Goal: Find specific page/section: Find specific page/section

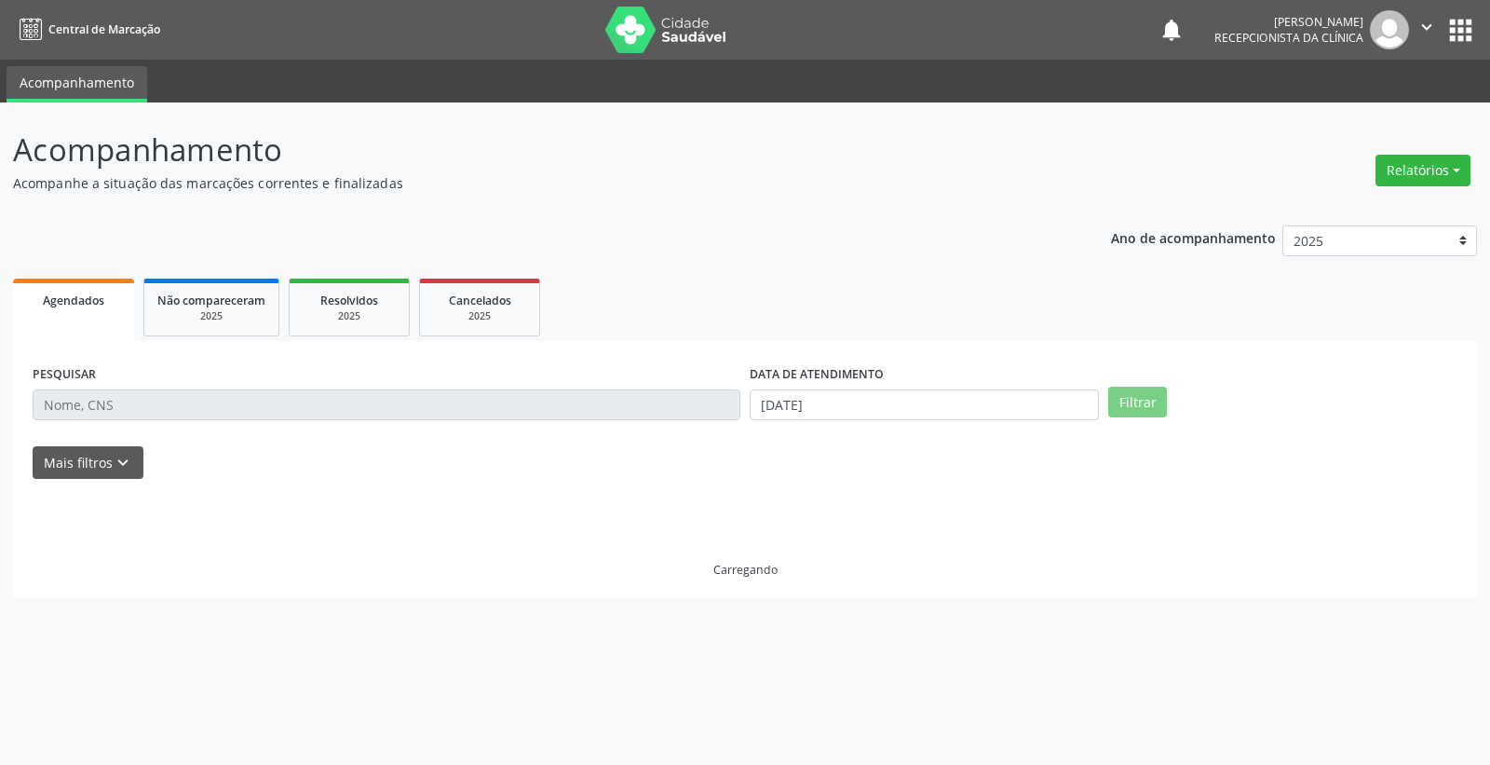
select select "8"
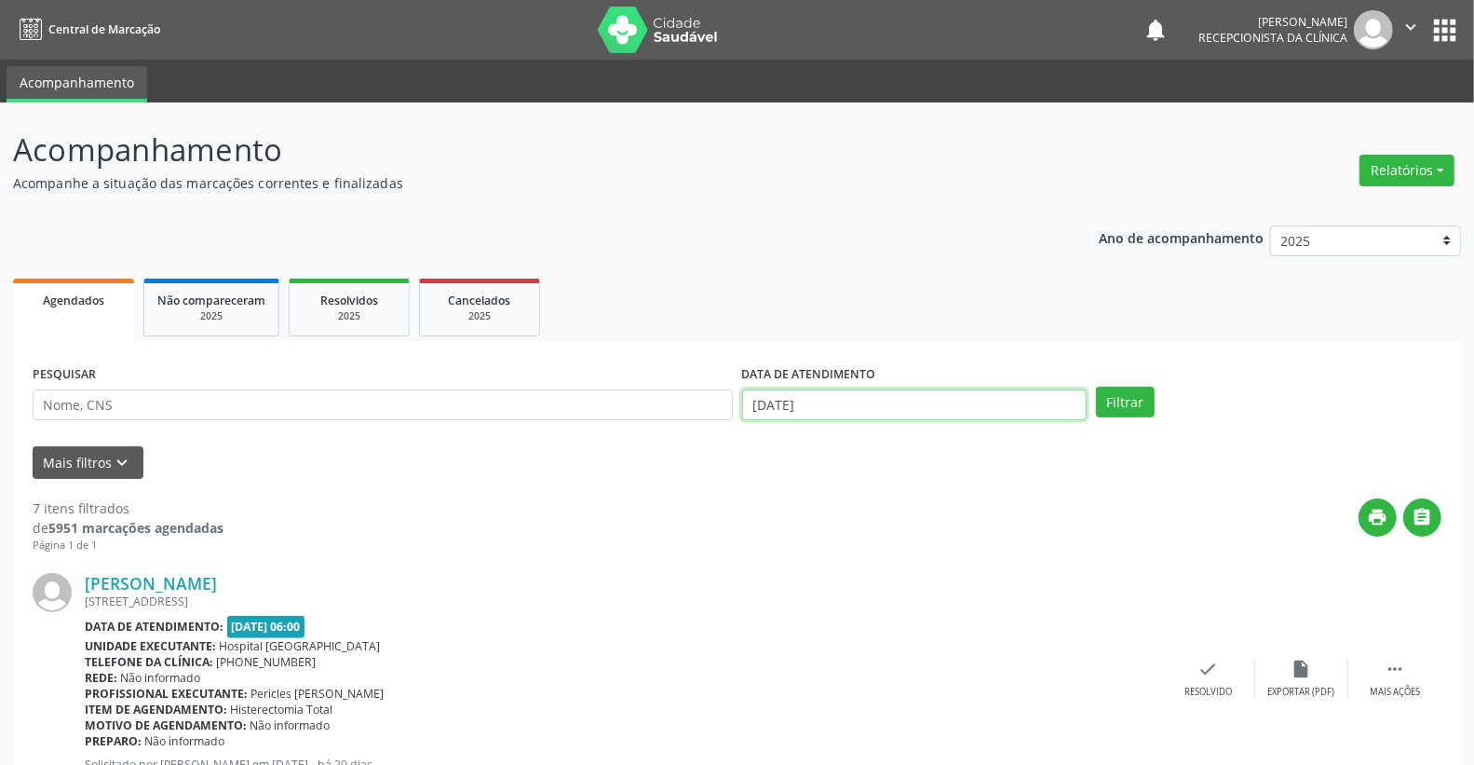
click at [762, 400] on input "[DATE]" at bounding box center [915, 405] width 346 height 32
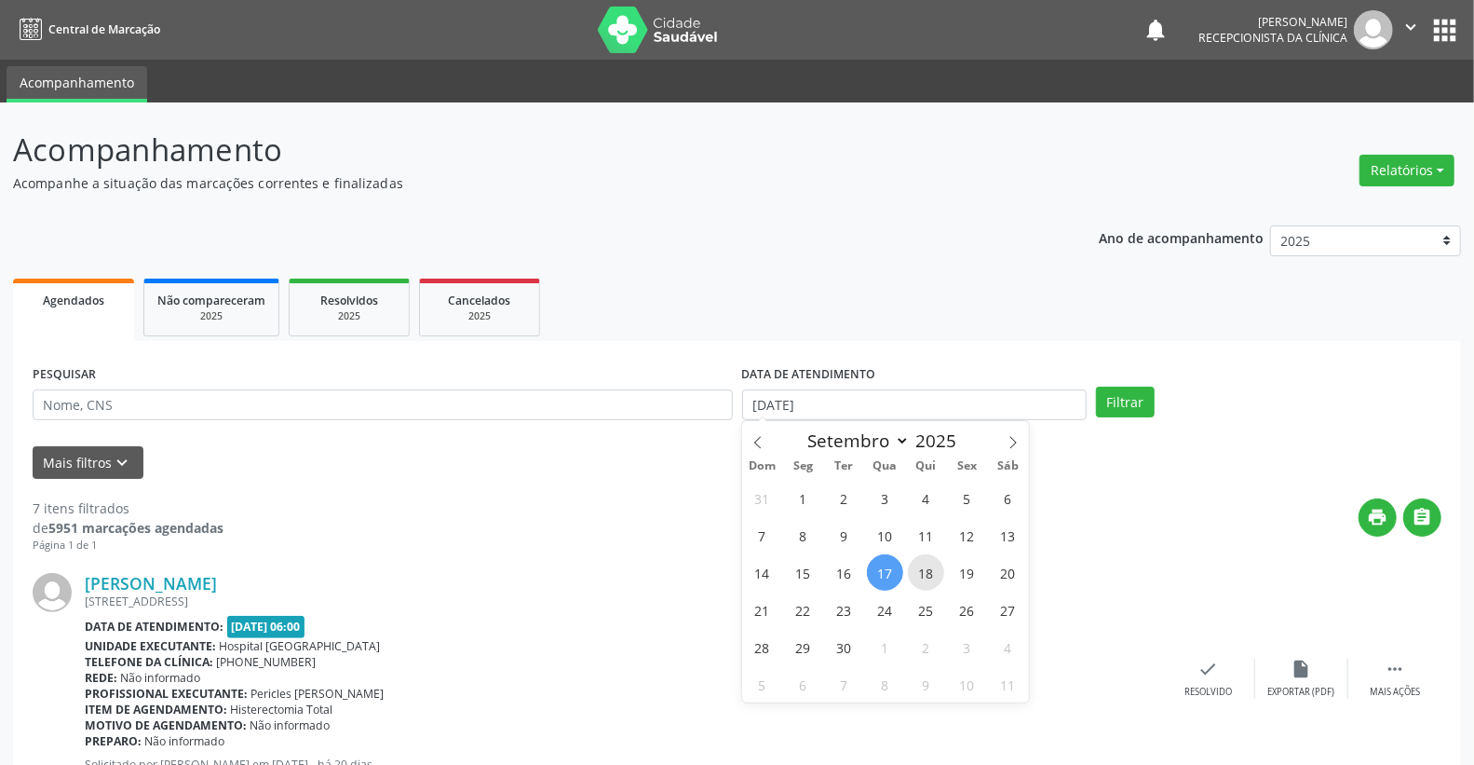
click at [925, 573] on span "18" at bounding box center [926, 572] width 36 height 36
type input "[DATE]"
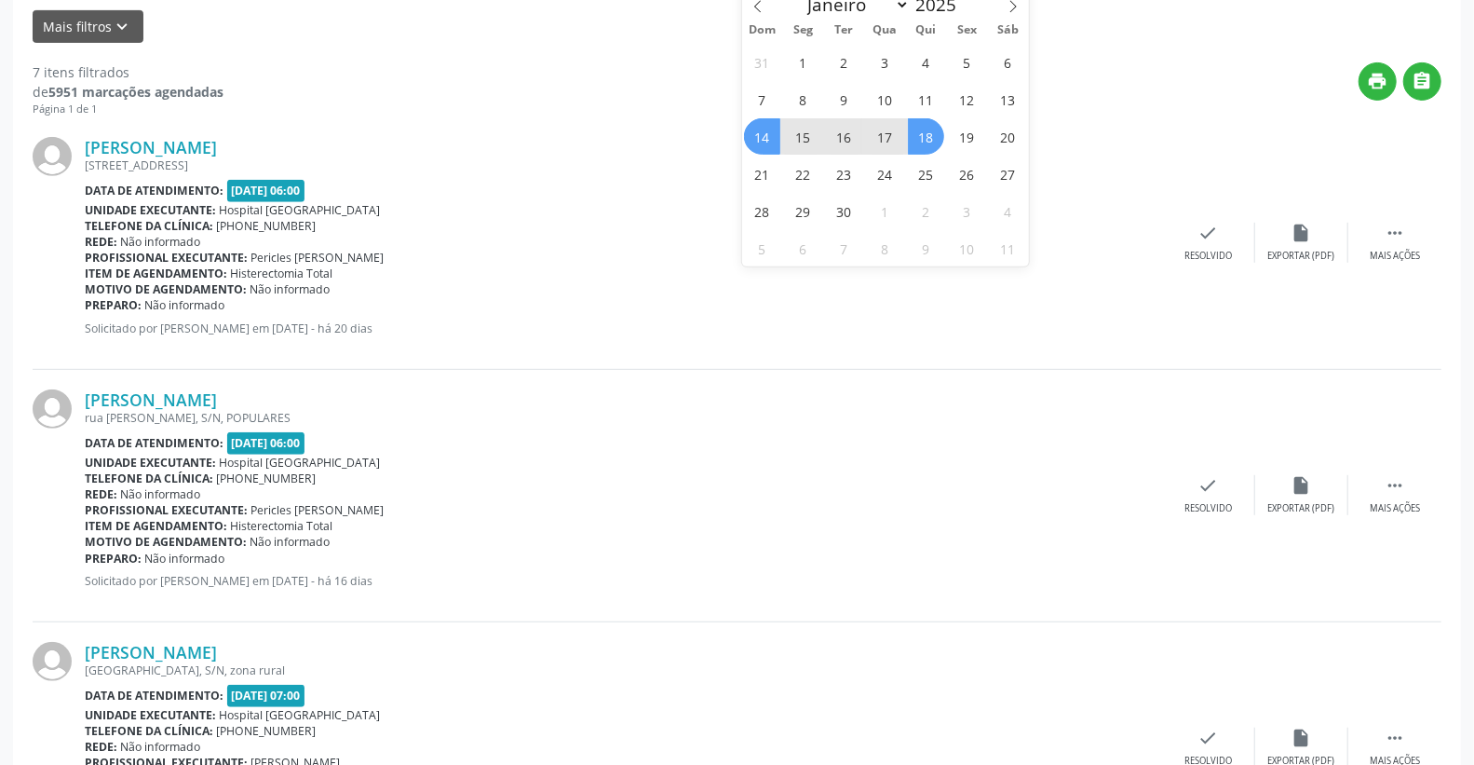
scroll to position [310, 0]
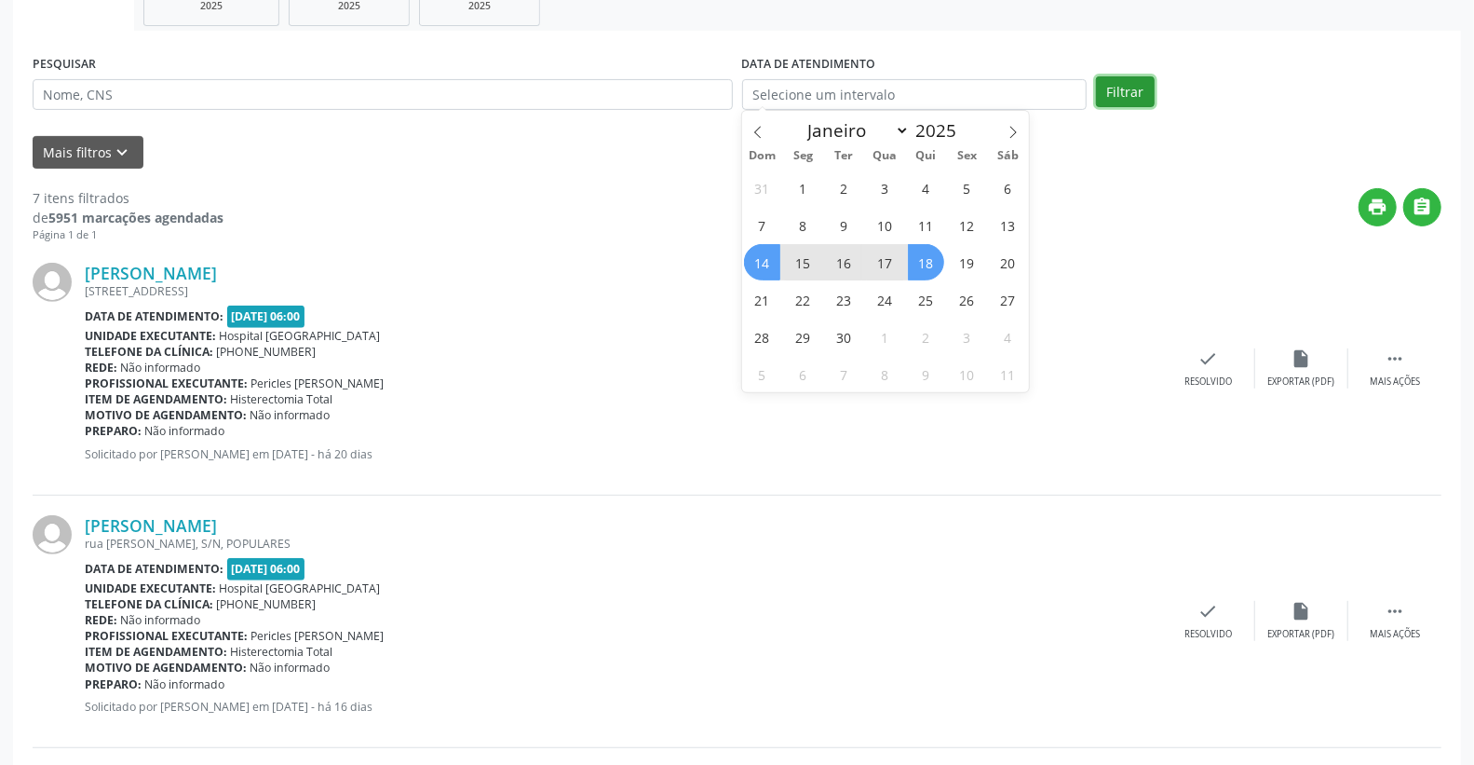
click at [1131, 89] on button "Filtrar" at bounding box center [1125, 92] width 59 height 32
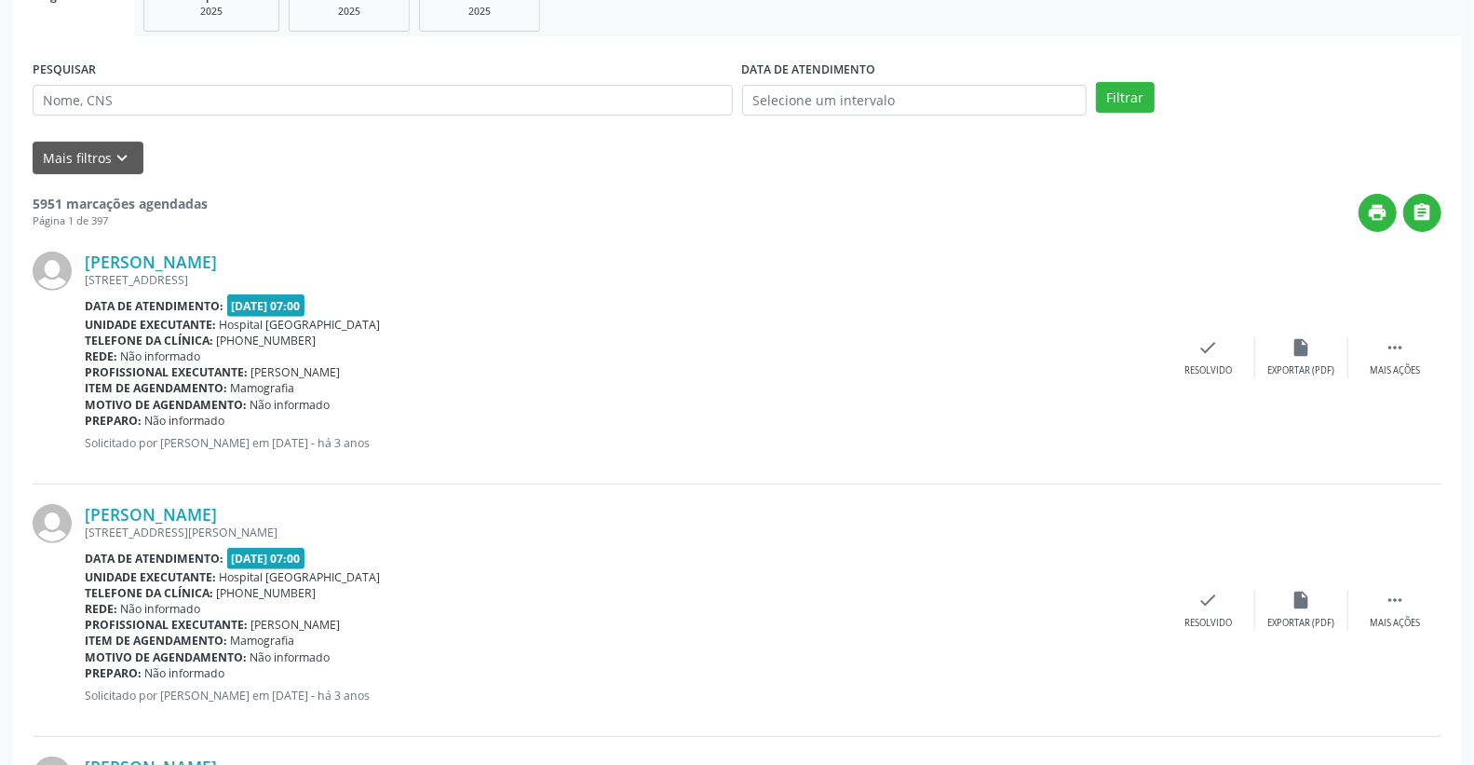
scroll to position [0, 0]
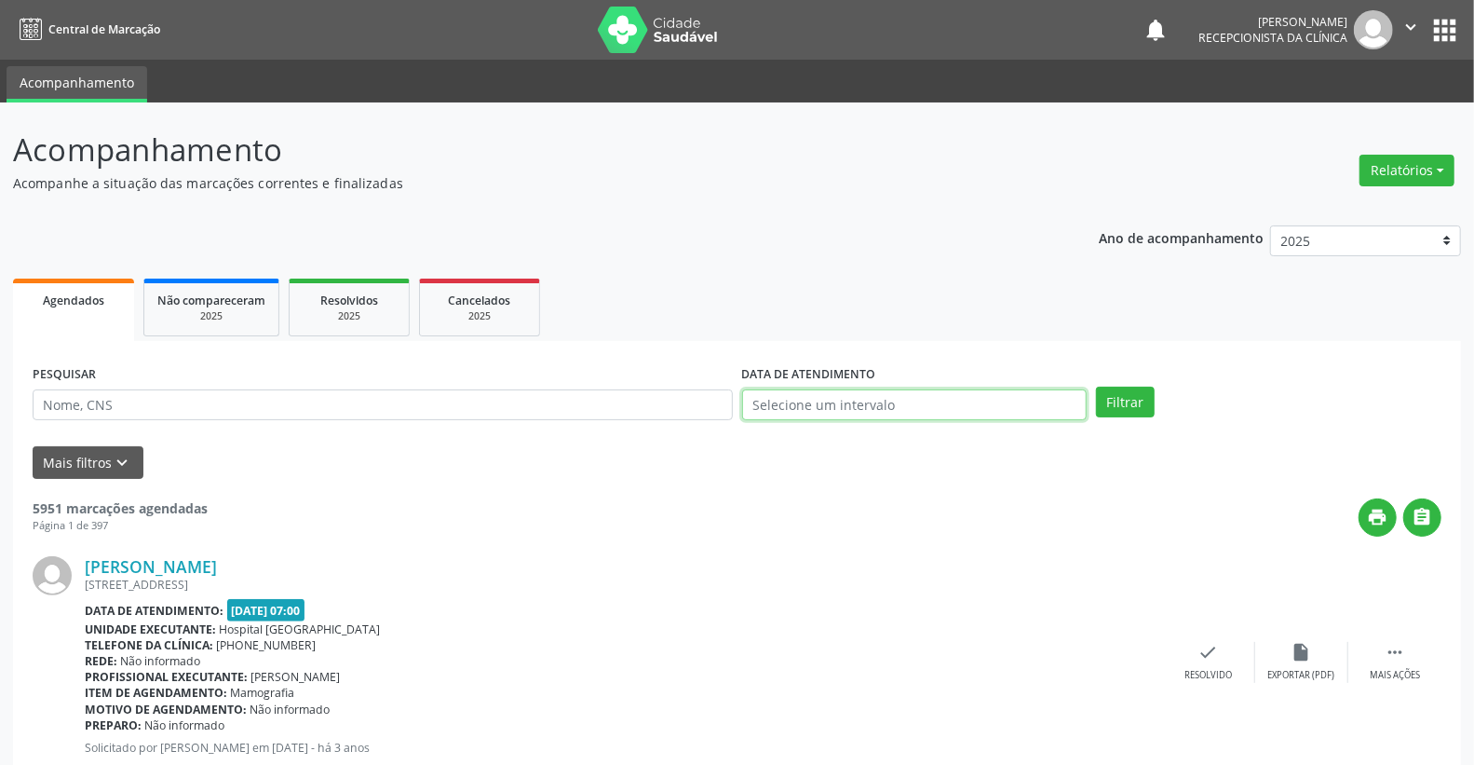
click at [1032, 408] on input "text" at bounding box center [915, 405] width 346 height 32
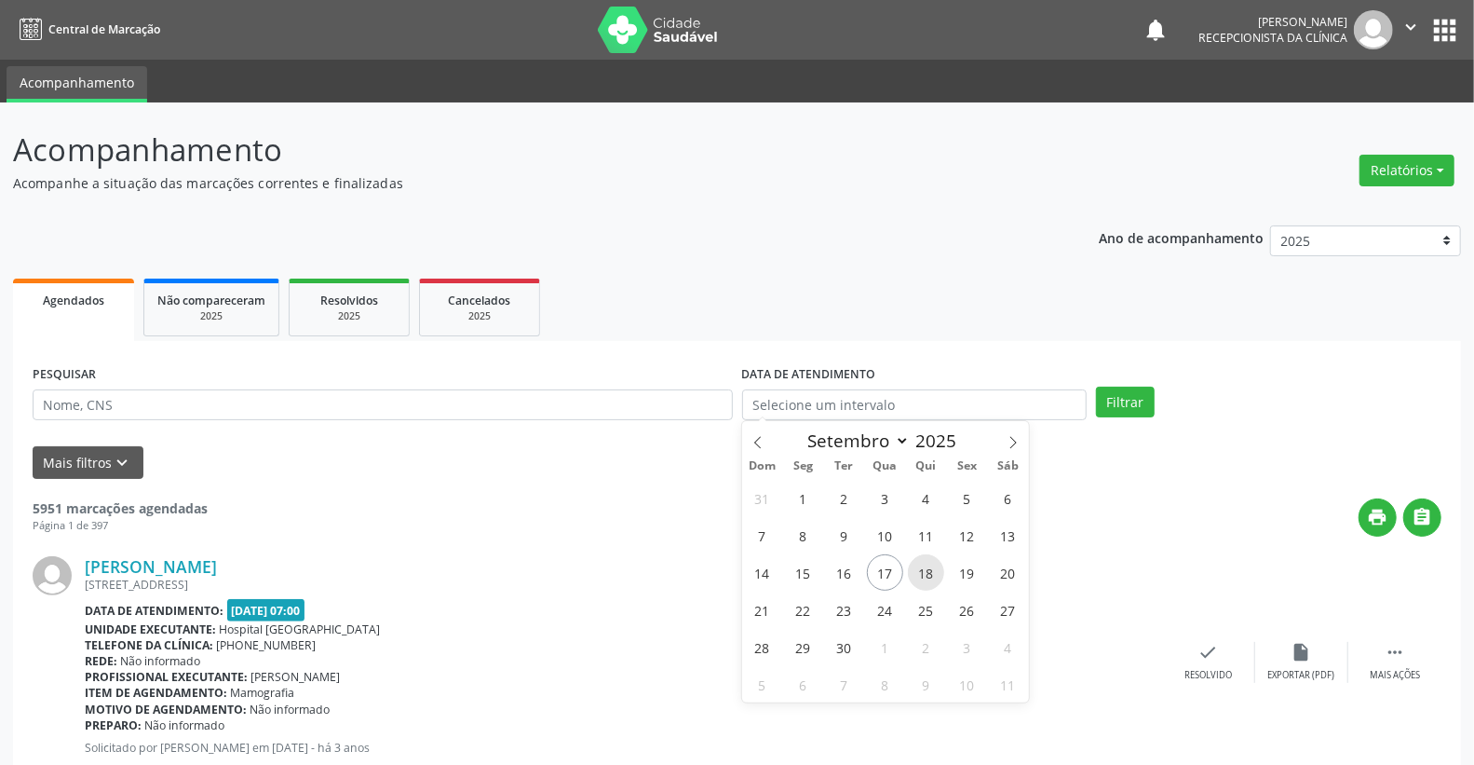
click at [920, 569] on span "18" at bounding box center [926, 572] width 36 height 36
type input "[DATE]"
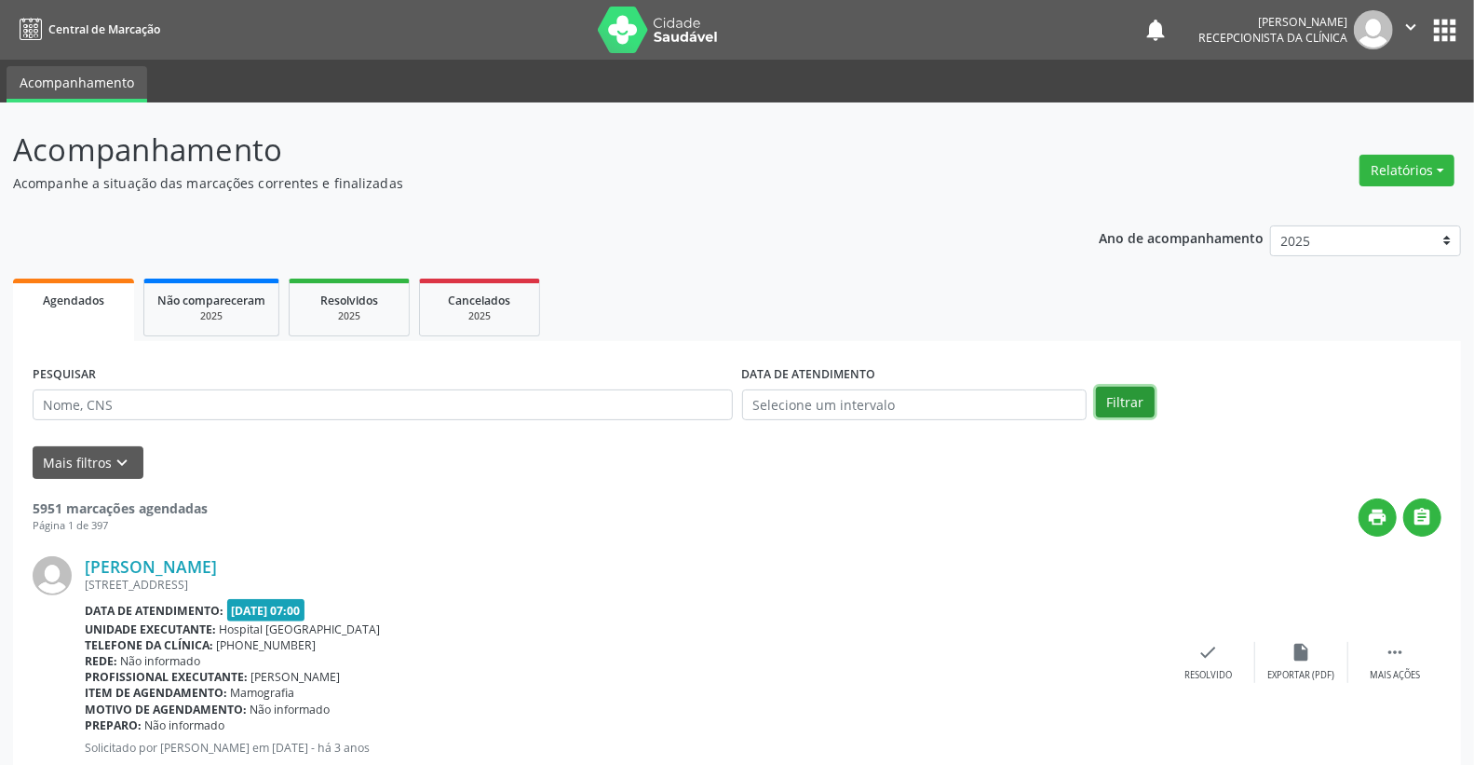
click at [1118, 388] on button "Filtrar" at bounding box center [1125, 403] width 59 height 32
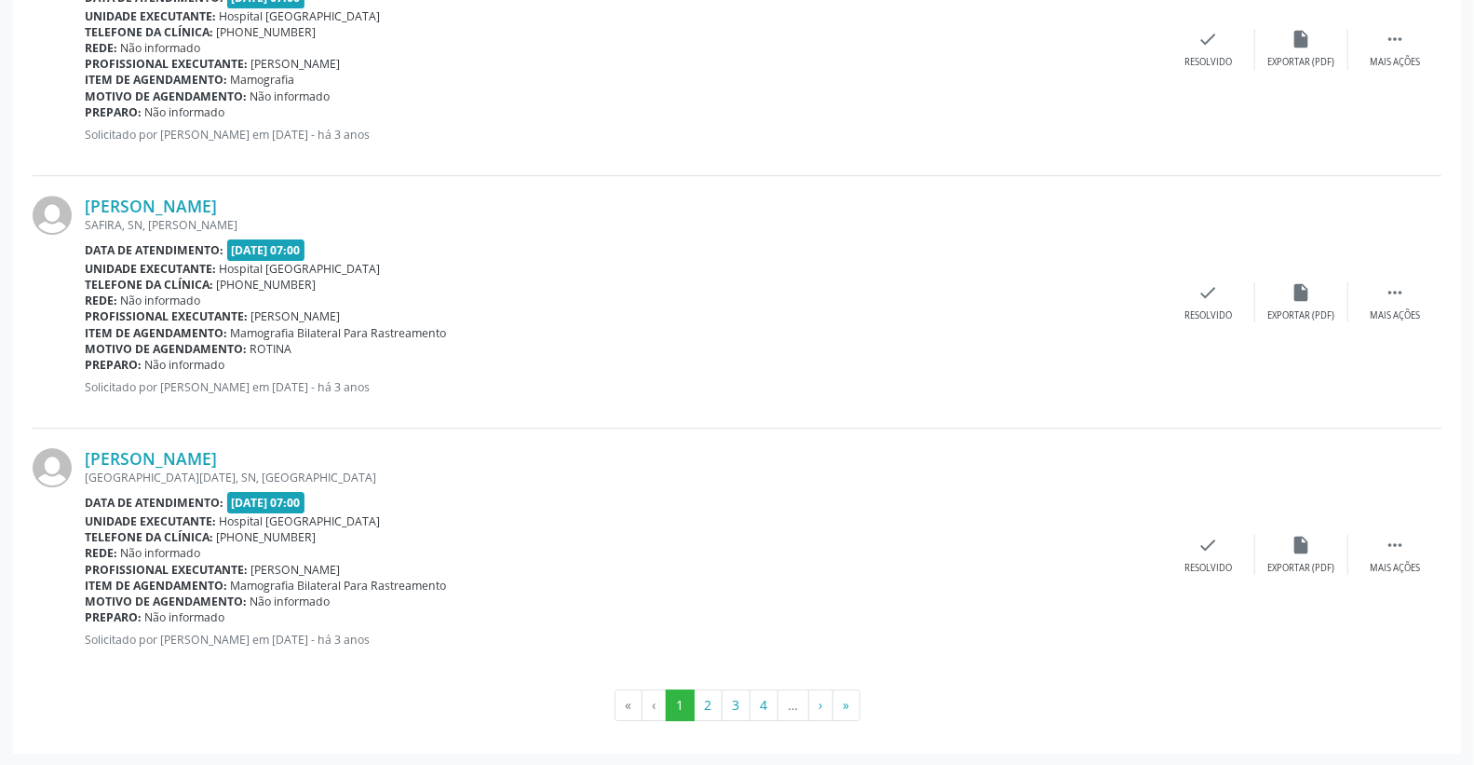
scroll to position [3644, 0]
click at [712, 710] on button "2" at bounding box center [708, 704] width 29 height 32
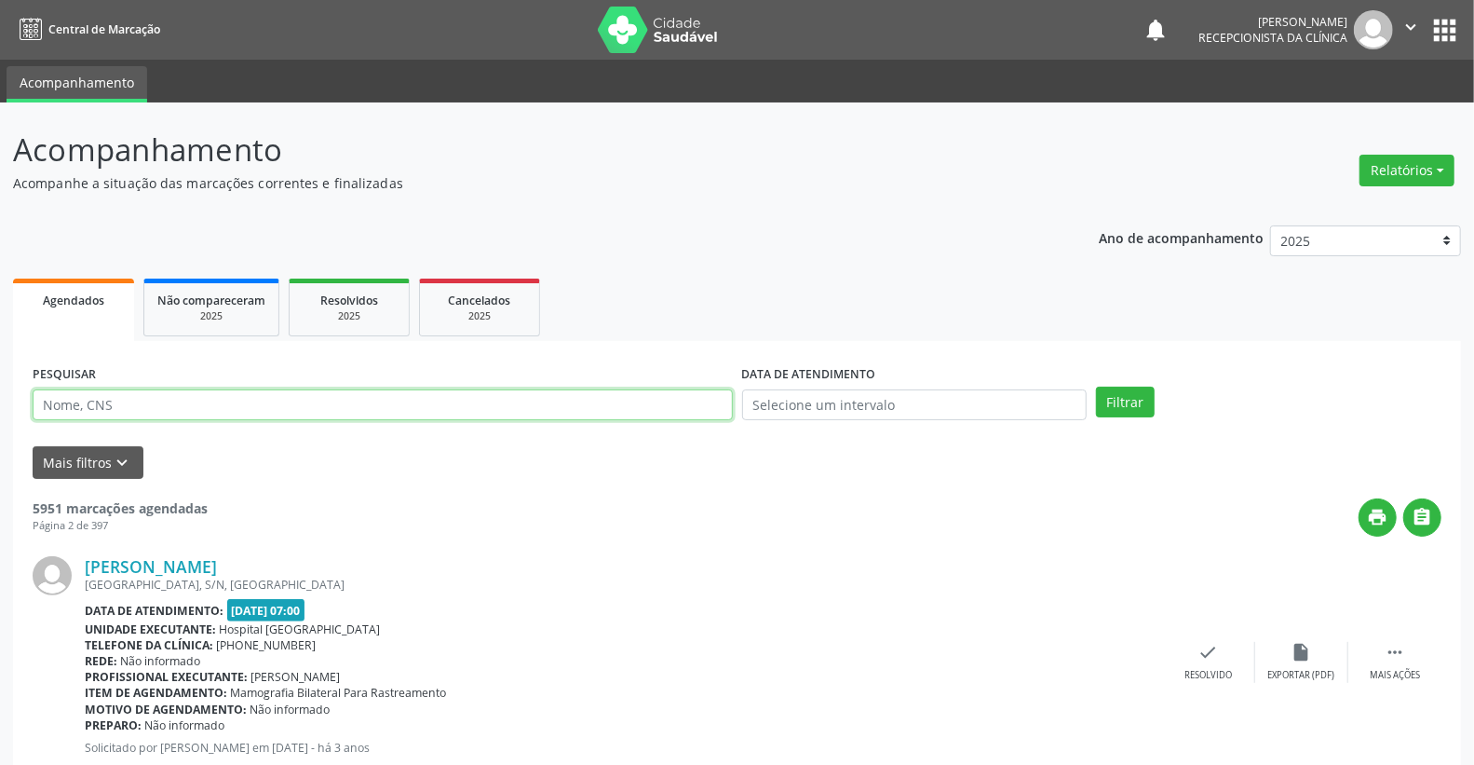
click at [304, 408] on input "text" at bounding box center [383, 405] width 700 height 32
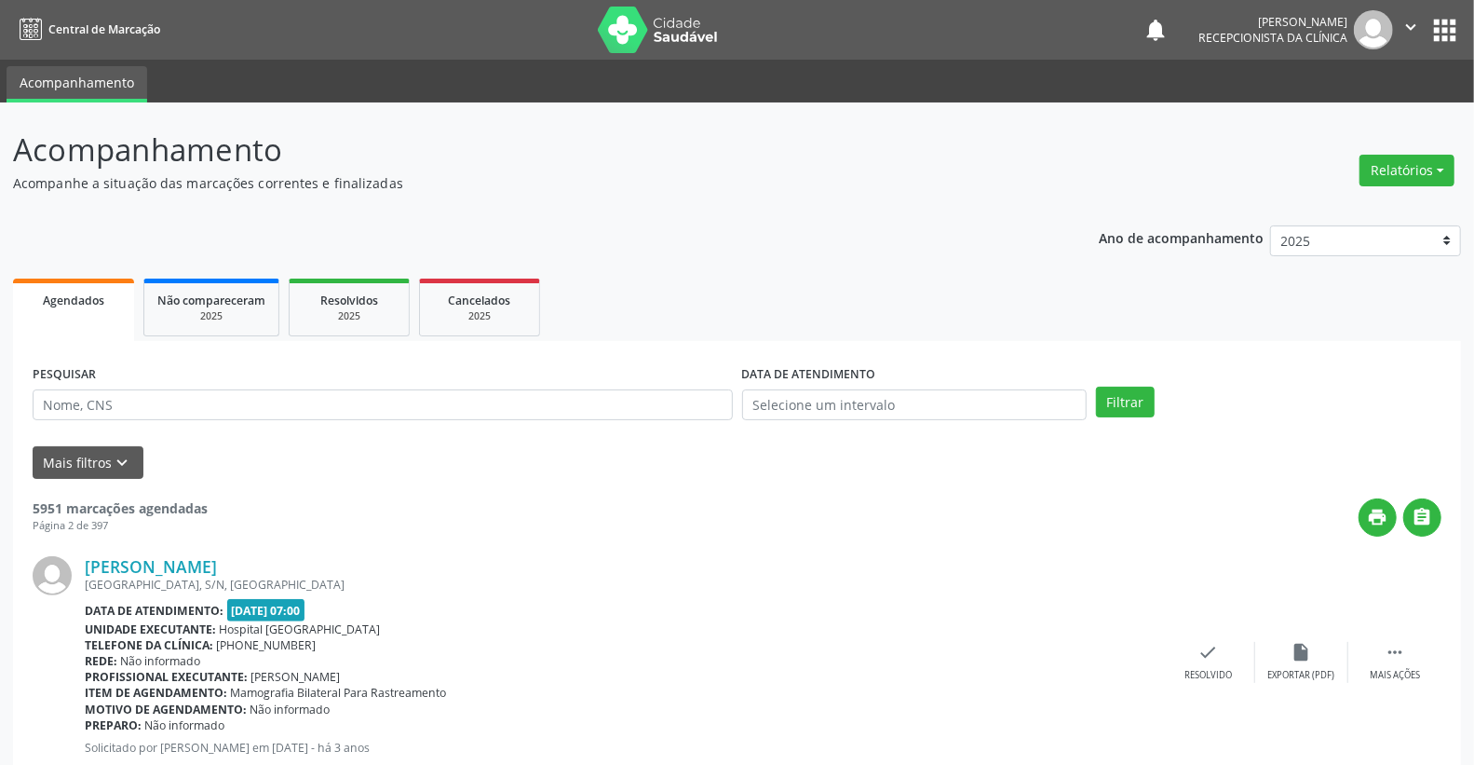
click at [494, 579] on div "[GEOGRAPHIC_DATA], S/N, [GEOGRAPHIC_DATA]" at bounding box center [624, 585] width 1078 height 16
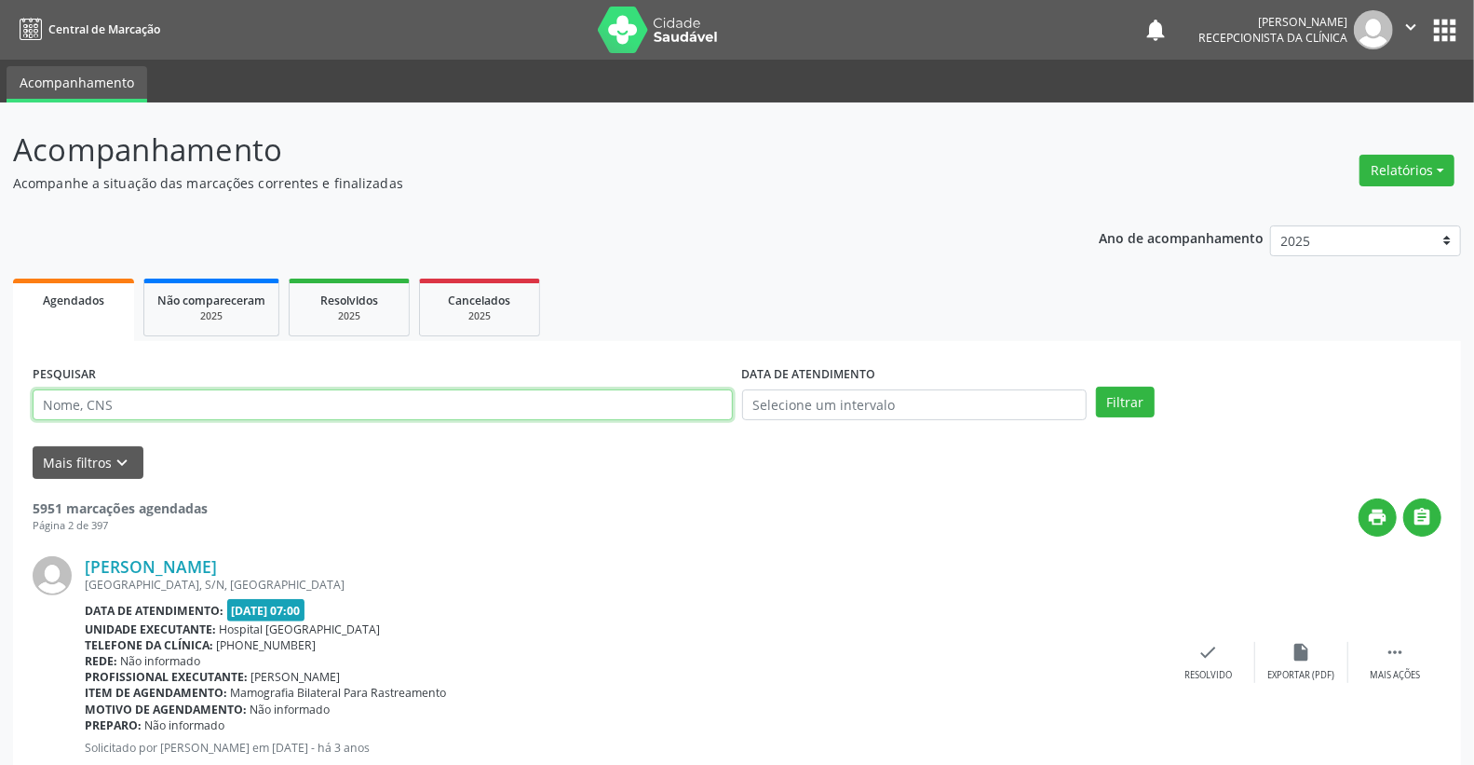
click at [568, 408] on input "text" at bounding box center [383, 405] width 700 height 32
type input "marizete alice sa"
click at [1096, 387] on button "Filtrar" at bounding box center [1125, 403] width 59 height 32
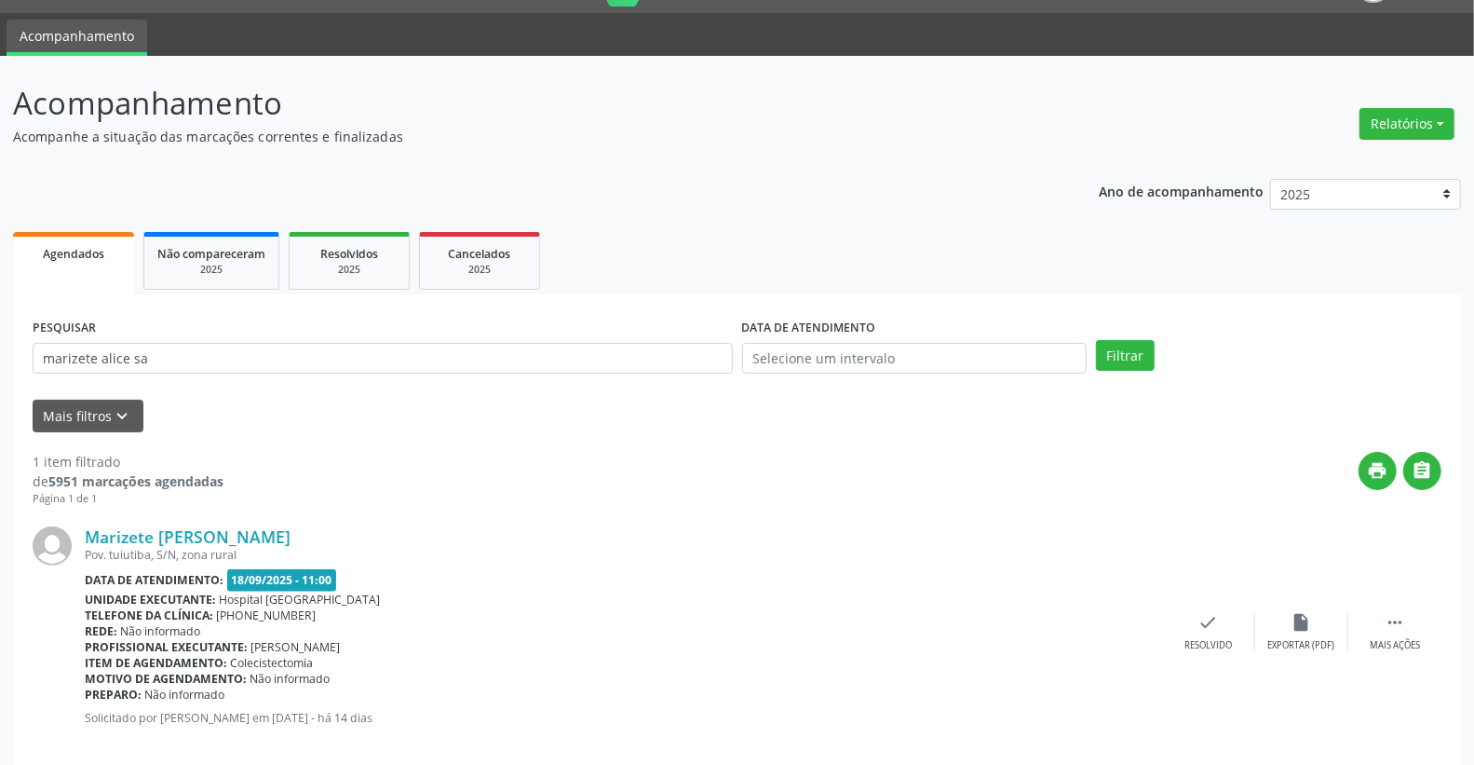
scroll to position [71, 0]
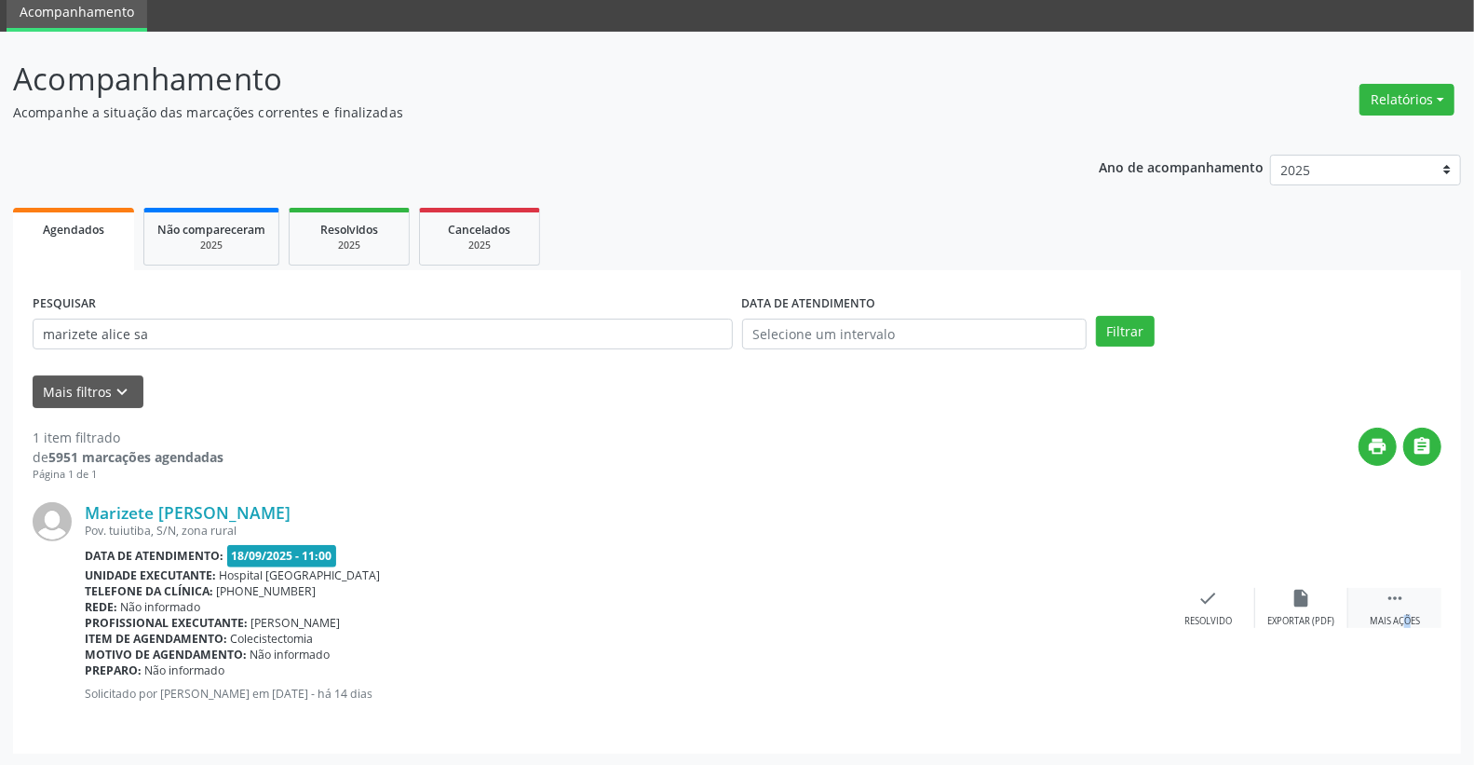
click at [1388, 607] on div " Mais ações" at bounding box center [1395, 608] width 93 height 40
click at [1120, 609] on div "print Imprimir" at bounding box center [1115, 608] width 93 height 40
click at [53, 524] on img at bounding box center [52, 521] width 39 height 39
click at [1397, 622] on div "Menos ações" at bounding box center [1395, 621] width 60 height 13
click at [1397, 621] on div "Mais ações" at bounding box center [1395, 621] width 50 height 13
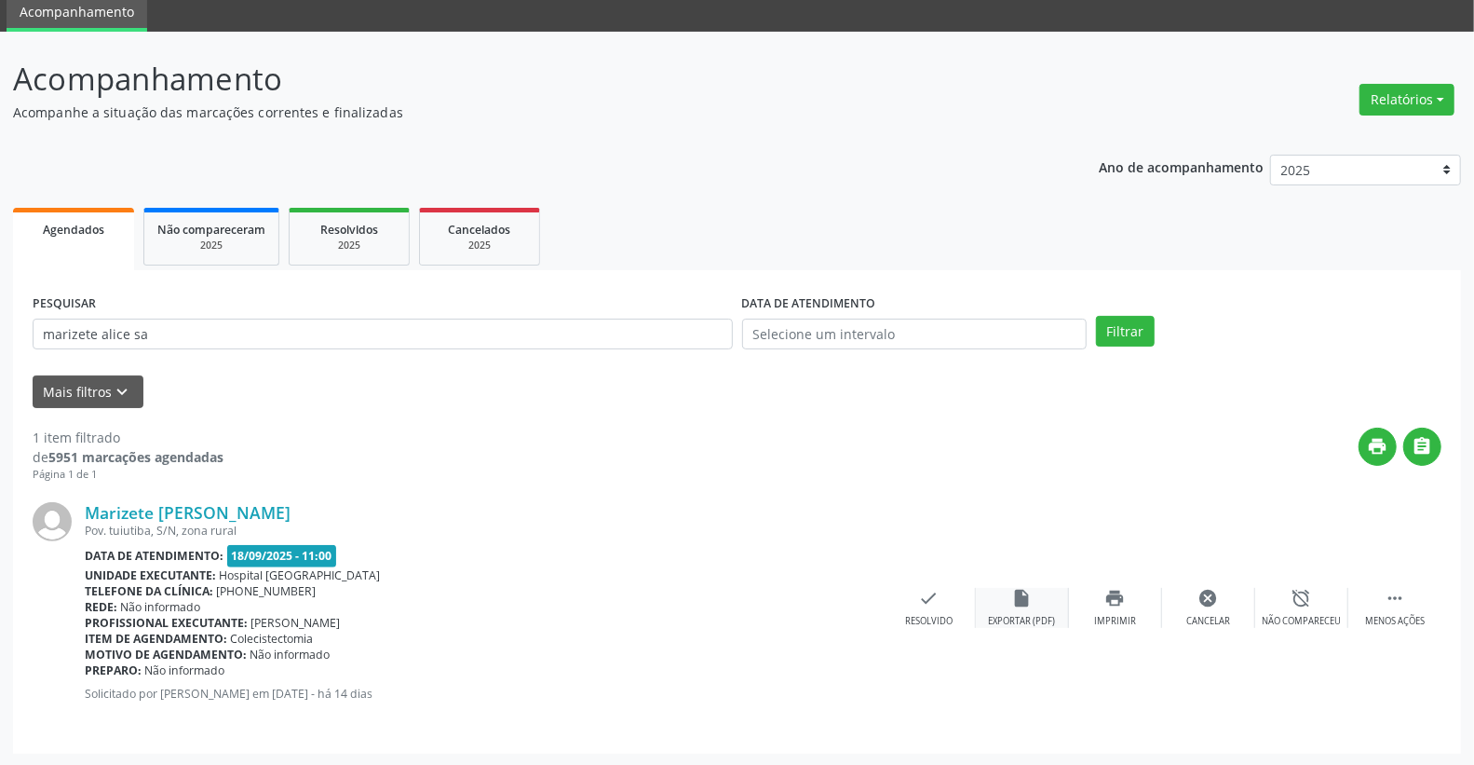
click at [1003, 616] on div "Exportar (PDF)" at bounding box center [1022, 621] width 67 height 13
